Goal: Information Seeking & Learning: Learn about a topic

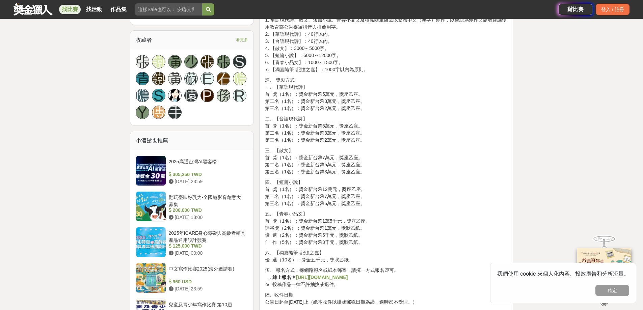
scroll to position [439, 0]
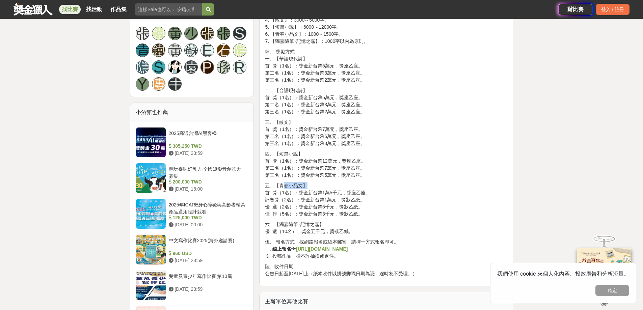
drag, startPoint x: 299, startPoint y: 185, endPoint x: 278, endPoint y: 183, distance: 21.7
click at [278, 183] on p "五、【青春小品文】 首 獎（1名）：獎金新台幣1萬5千元，獎座乙座。 評審獎（2名）：獎金新台幣1萬元，獎狀乙紙。 優 選（2名）：獎金新台幣5千元，獎狀乙紙…" at bounding box center [386, 199] width 242 height 35
copy p "青春小品文"
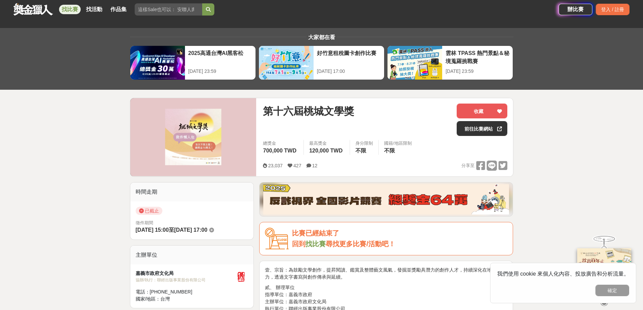
scroll to position [0, 0]
